Goal: Task Accomplishment & Management: Use online tool/utility

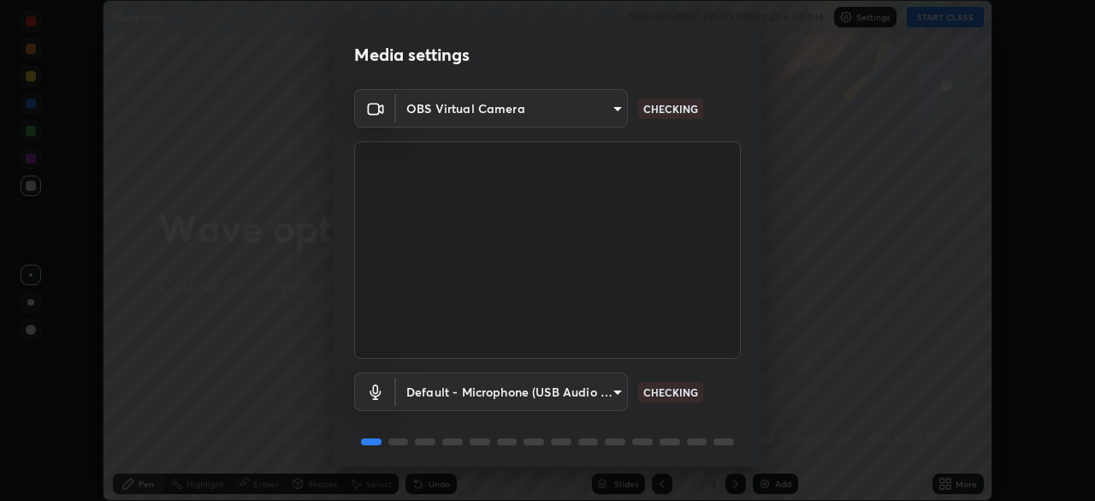
scroll to position [61, 0]
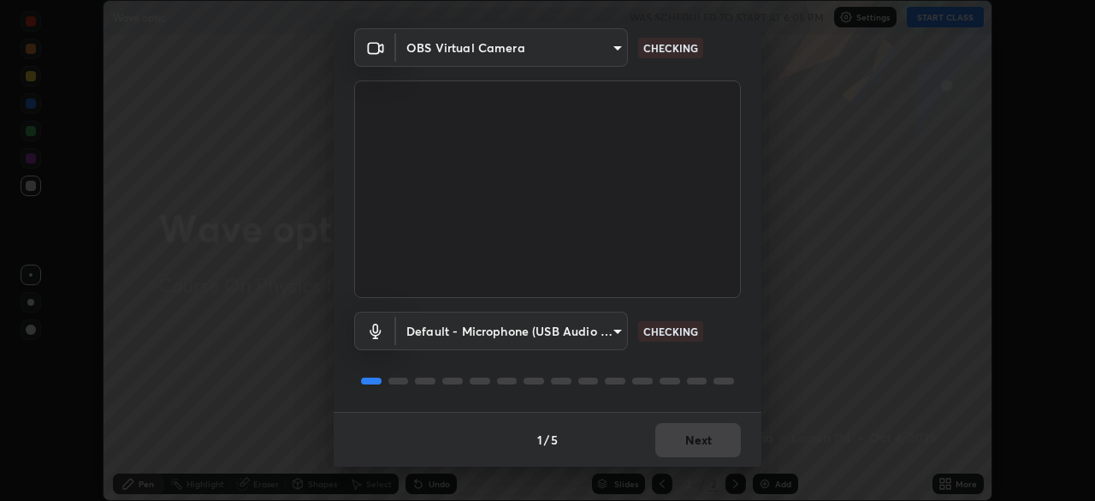
click at [710, 400] on div "Default - Microphone (USB Audio Device) (0d8c:0014) default CHECKING" at bounding box center [547, 355] width 387 height 114
click at [708, 394] on div "Default - Microphone (USB Audio Device) (0d8c:0014) default CHECKING" at bounding box center [547, 355] width 387 height 114
click at [711, 389] on div at bounding box center [547, 380] width 387 height 21
click at [712, 384] on div at bounding box center [547, 380] width 387 height 21
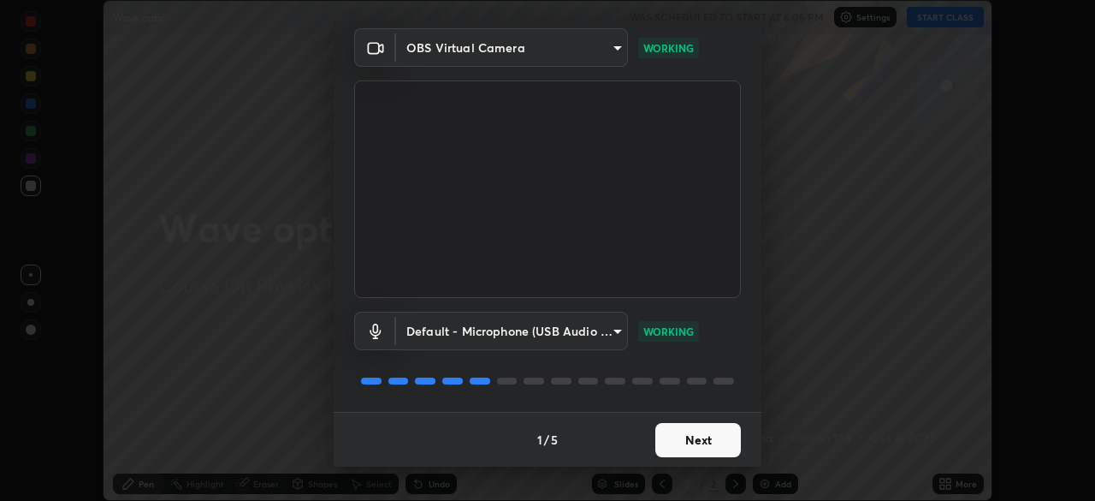
click at [716, 447] on button "Next" at bounding box center [698, 440] width 86 height 34
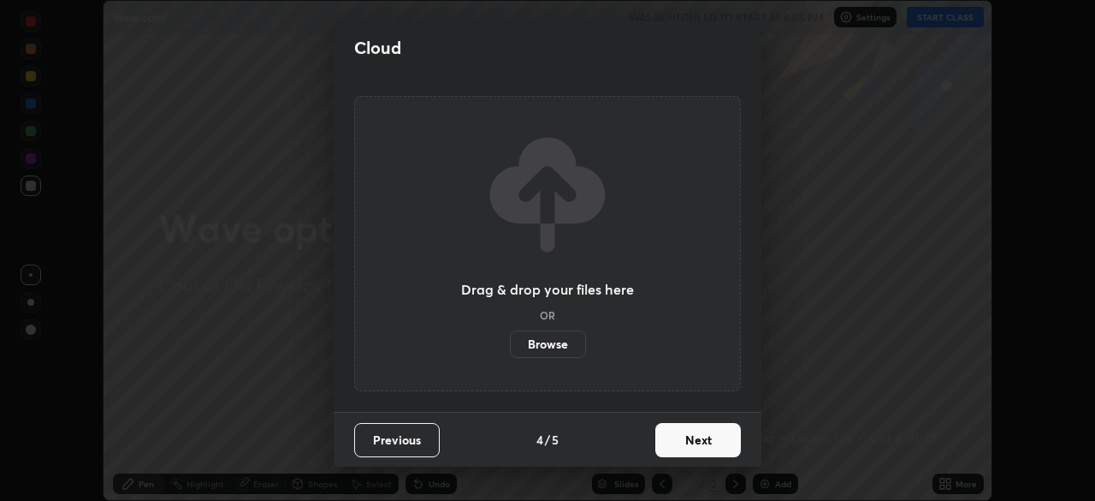
scroll to position [0, 0]
click at [717, 439] on button "Next" at bounding box center [698, 440] width 86 height 34
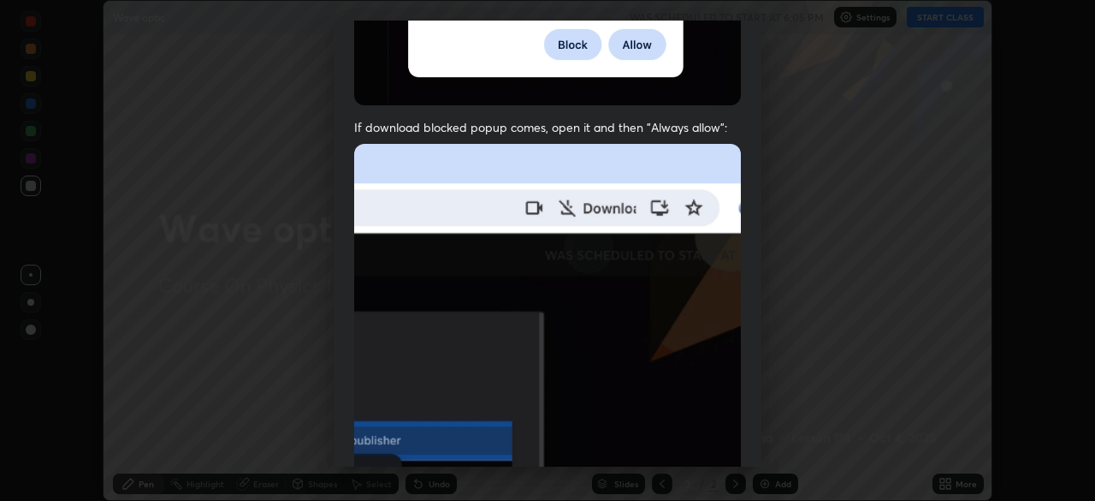
scroll to position [410, 0]
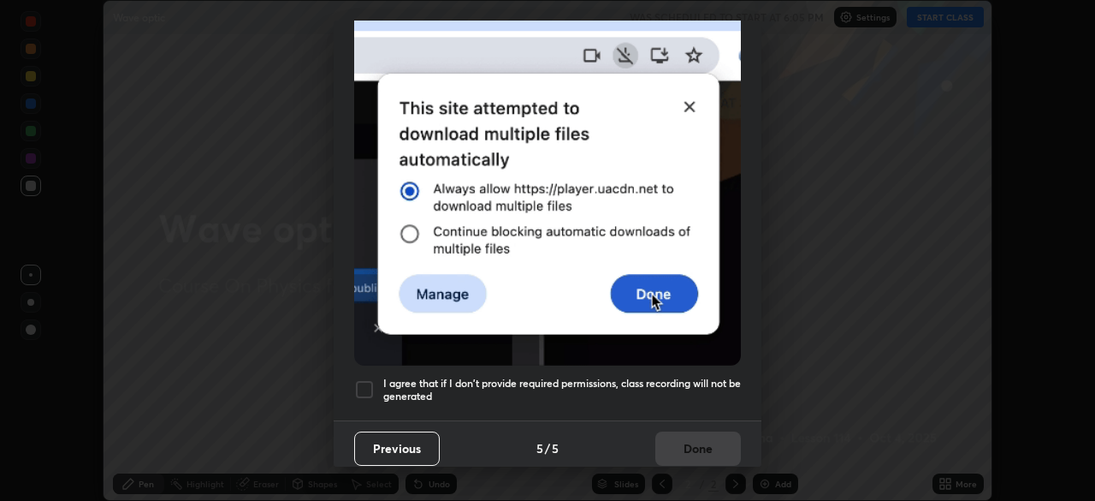
click at [368, 382] on div at bounding box center [364, 389] width 21 height 21
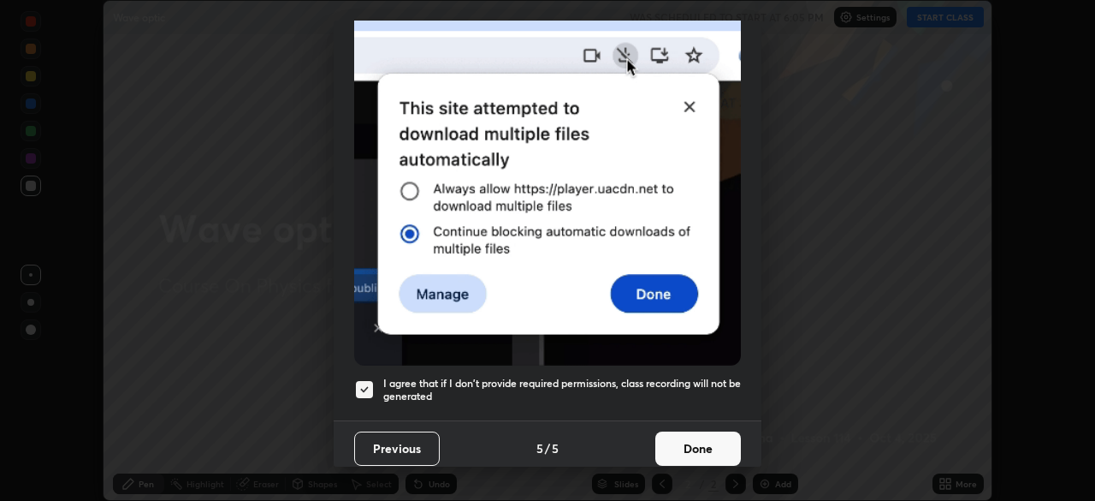
click at [695, 444] on button "Done" at bounding box center [698, 448] width 86 height 34
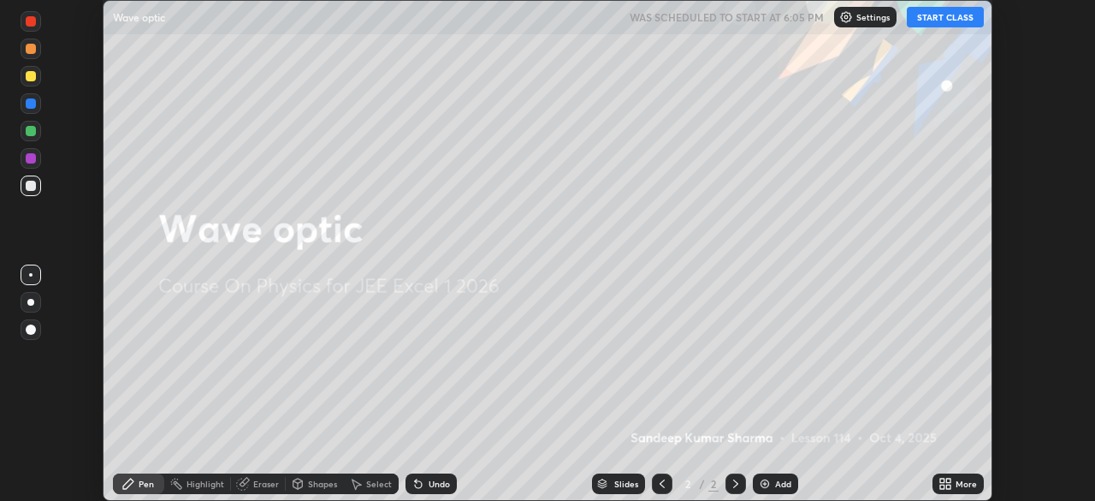
click at [938, 14] on button "START CLASS" at bounding box center [945, 17] width 77 height 21
